Goal: Information Seeking & Learning: Learn about a topic

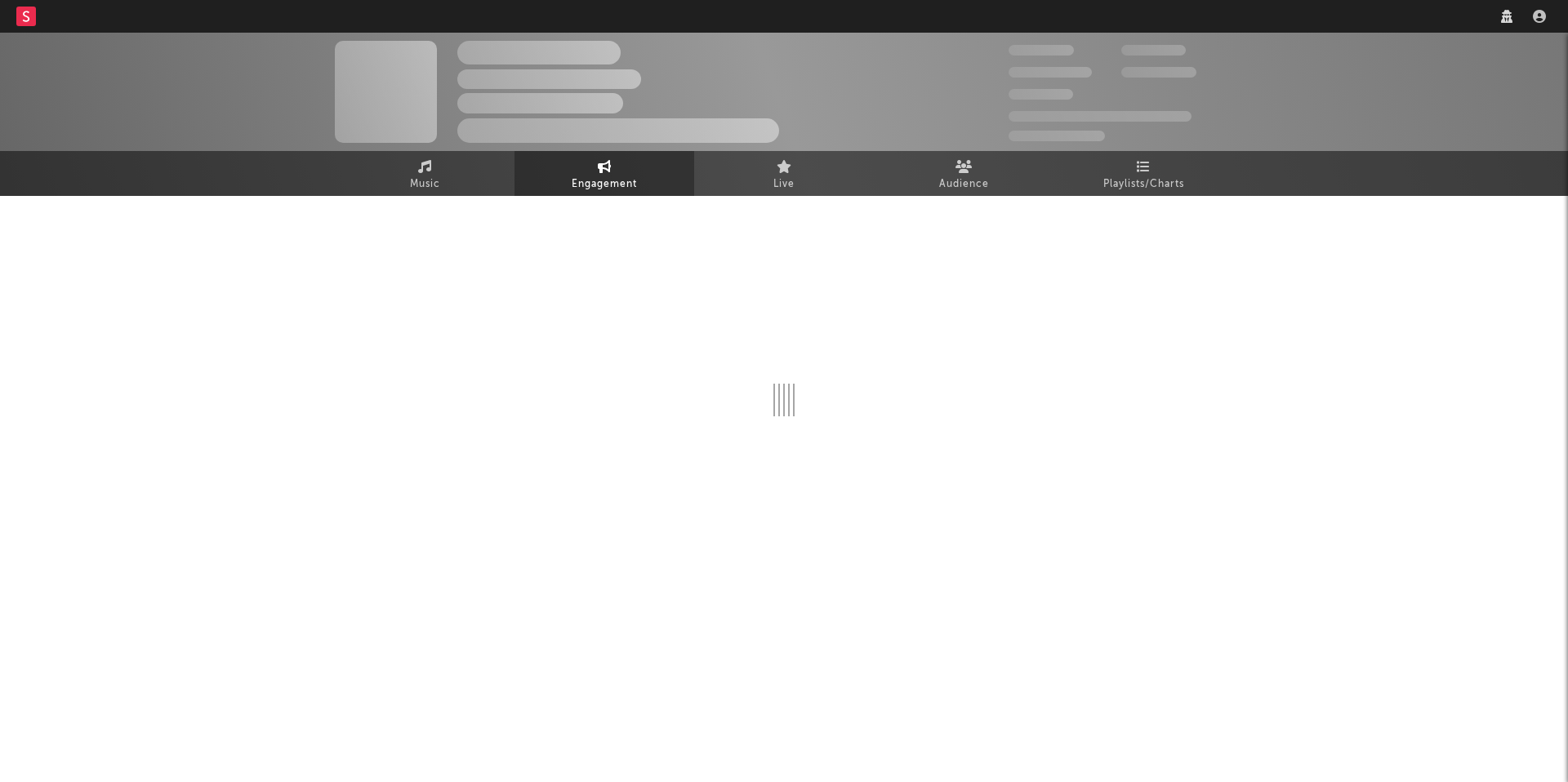
select select "1w"
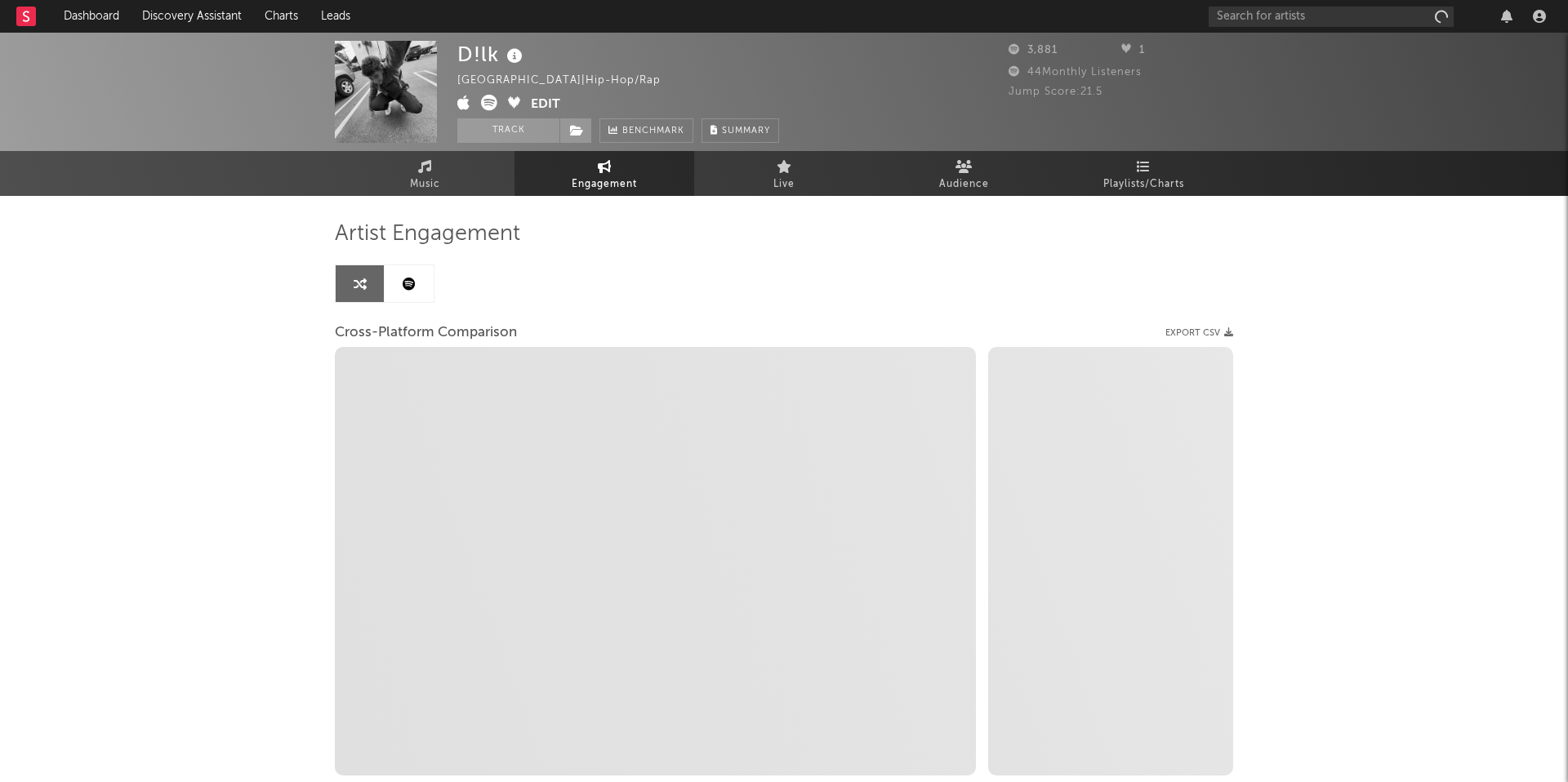
select select "1m"
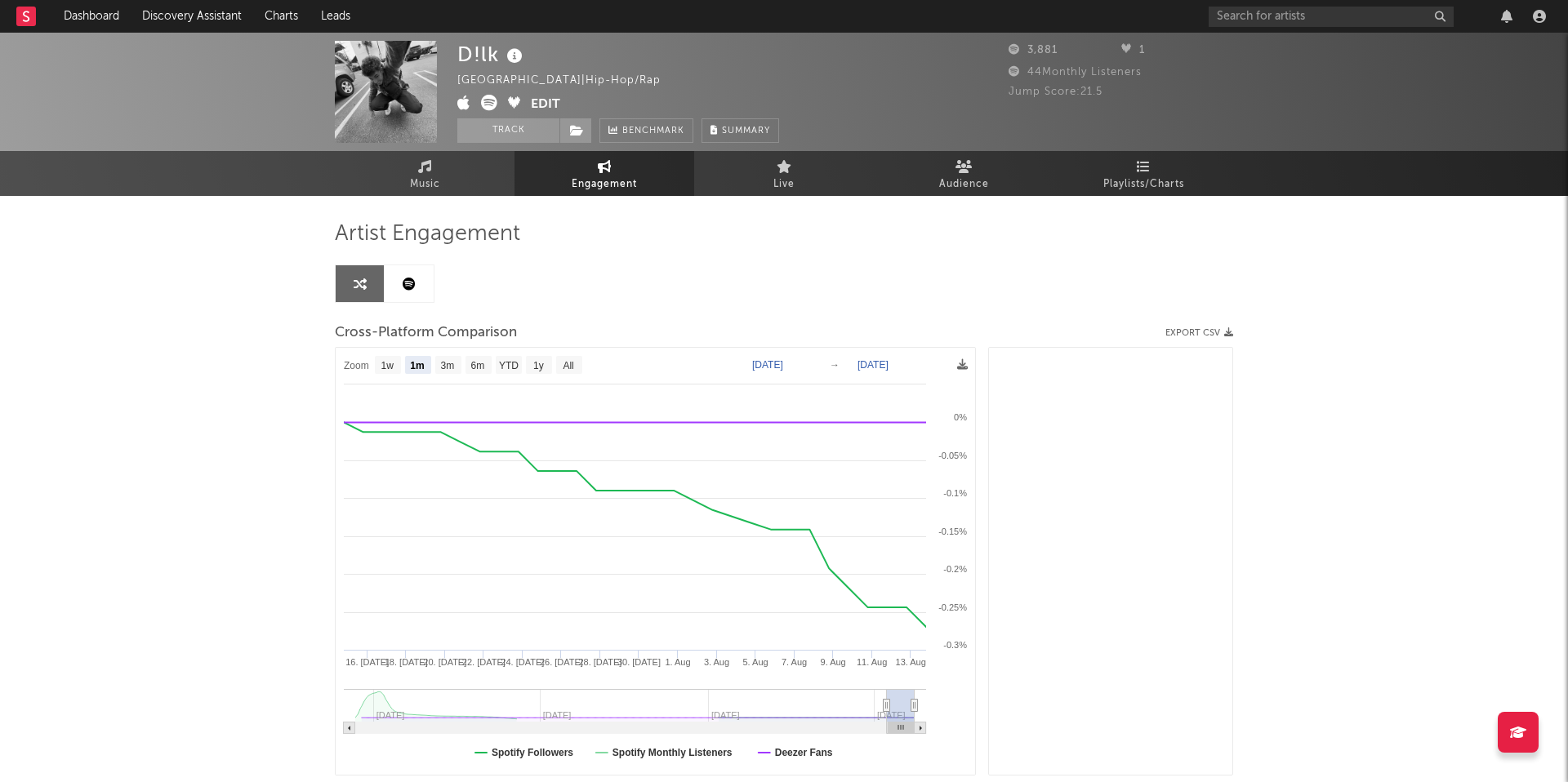
select select "1m"
click at [1346, 21] on input "text" at bounding box center [1330, 17] width 245 height 21
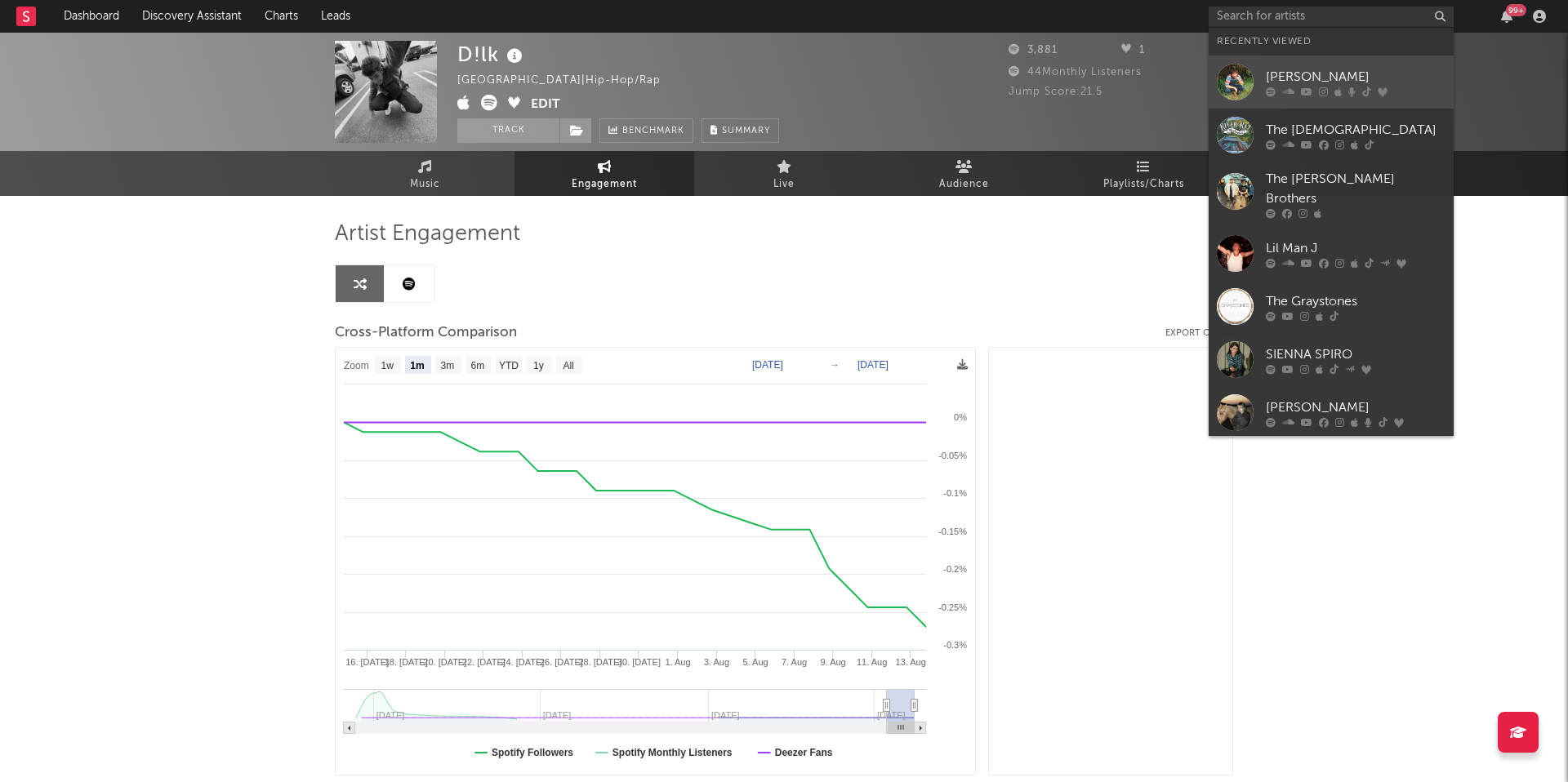
click at [1306, 73] on div "[PERSON_NAME]" at bounding box center [1356, 76] width 180 height 20
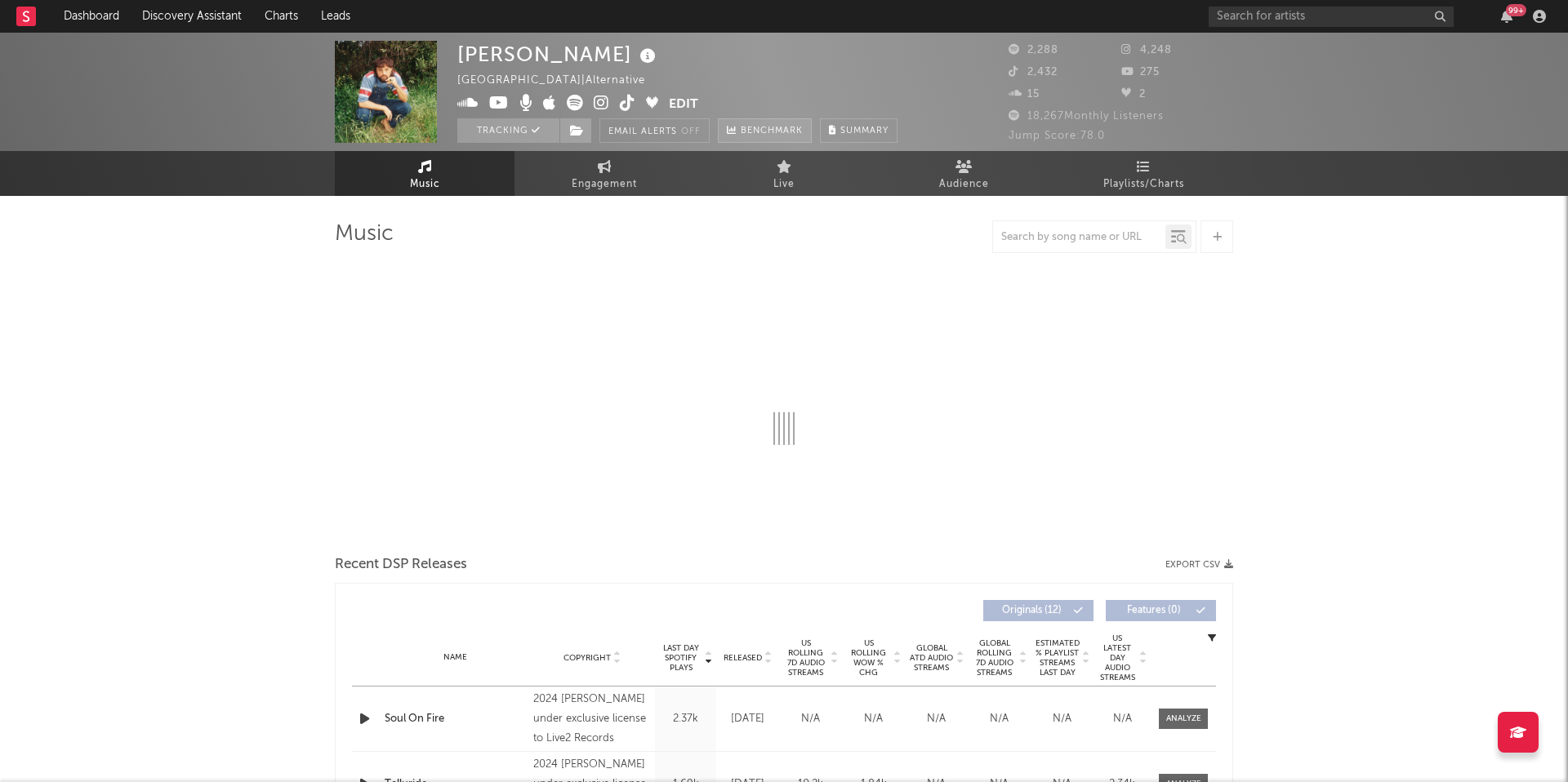
select select "1w"
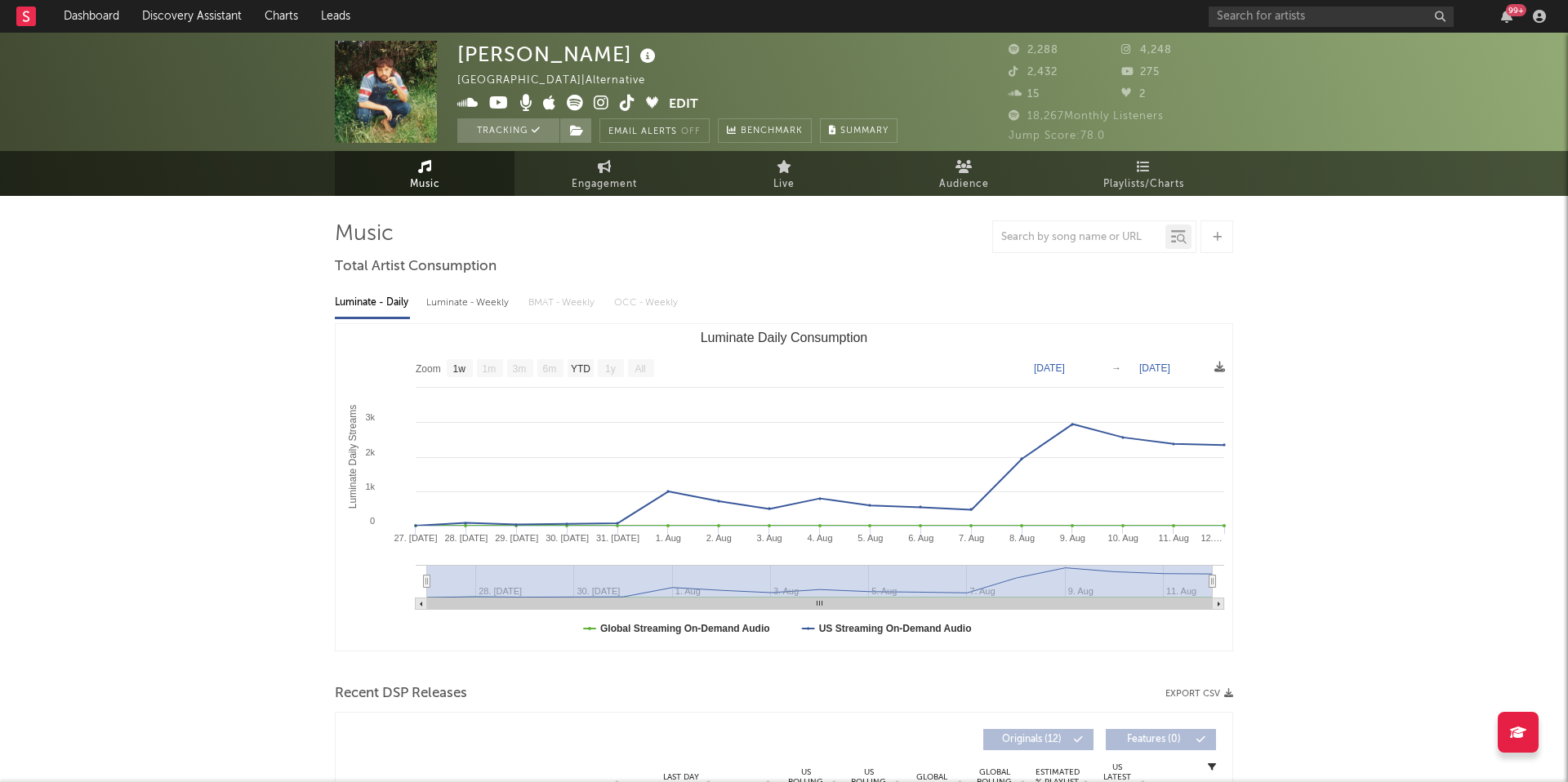
click at [627, 108] on icon at bounding box center [628, 103] width 16 height 17
